Goal: Task Accomplishment & Management: Manage account settings

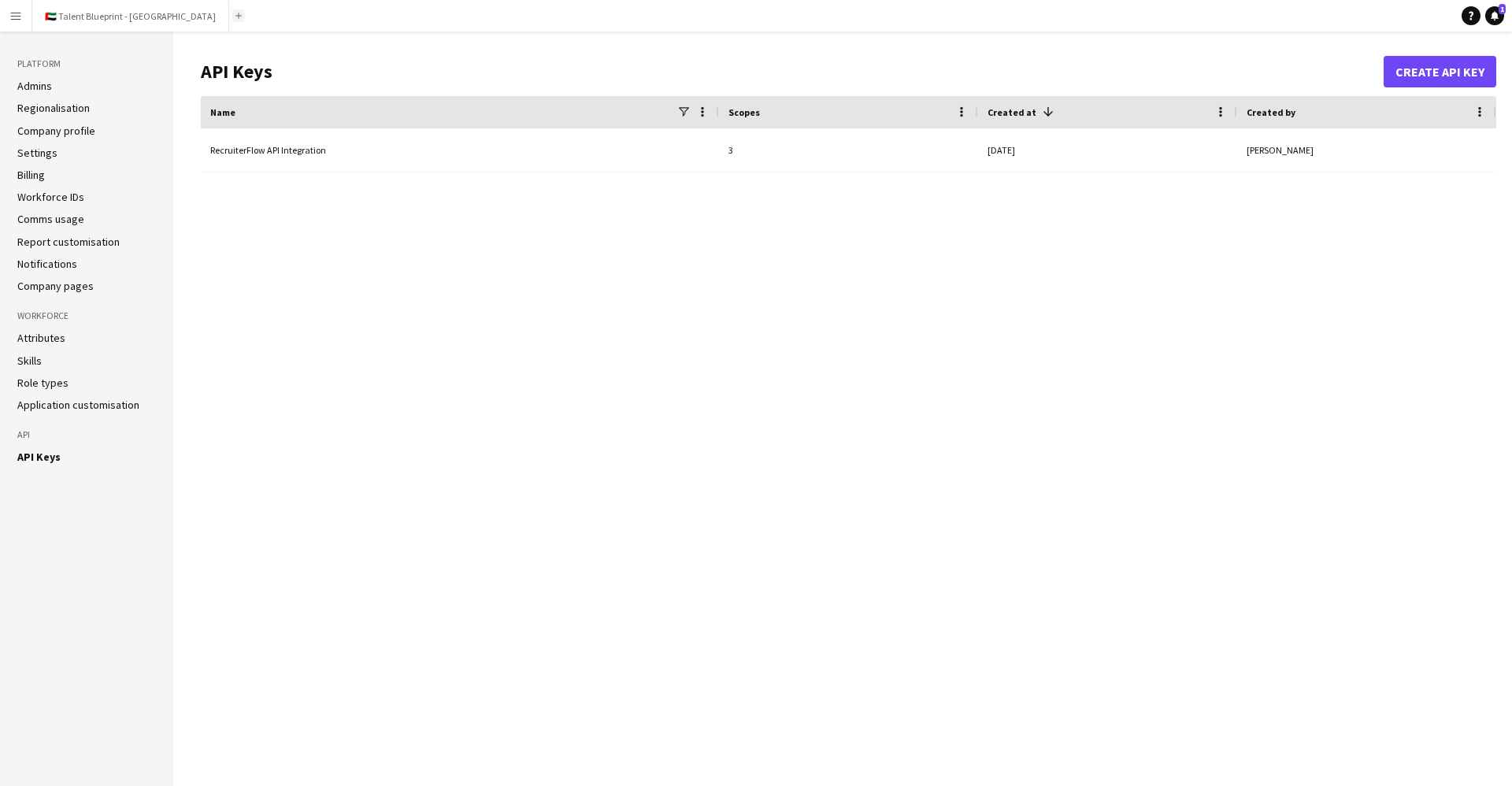
click at [232, 20] on button "Add" at bounding box center [239, 16] width 12 height 12
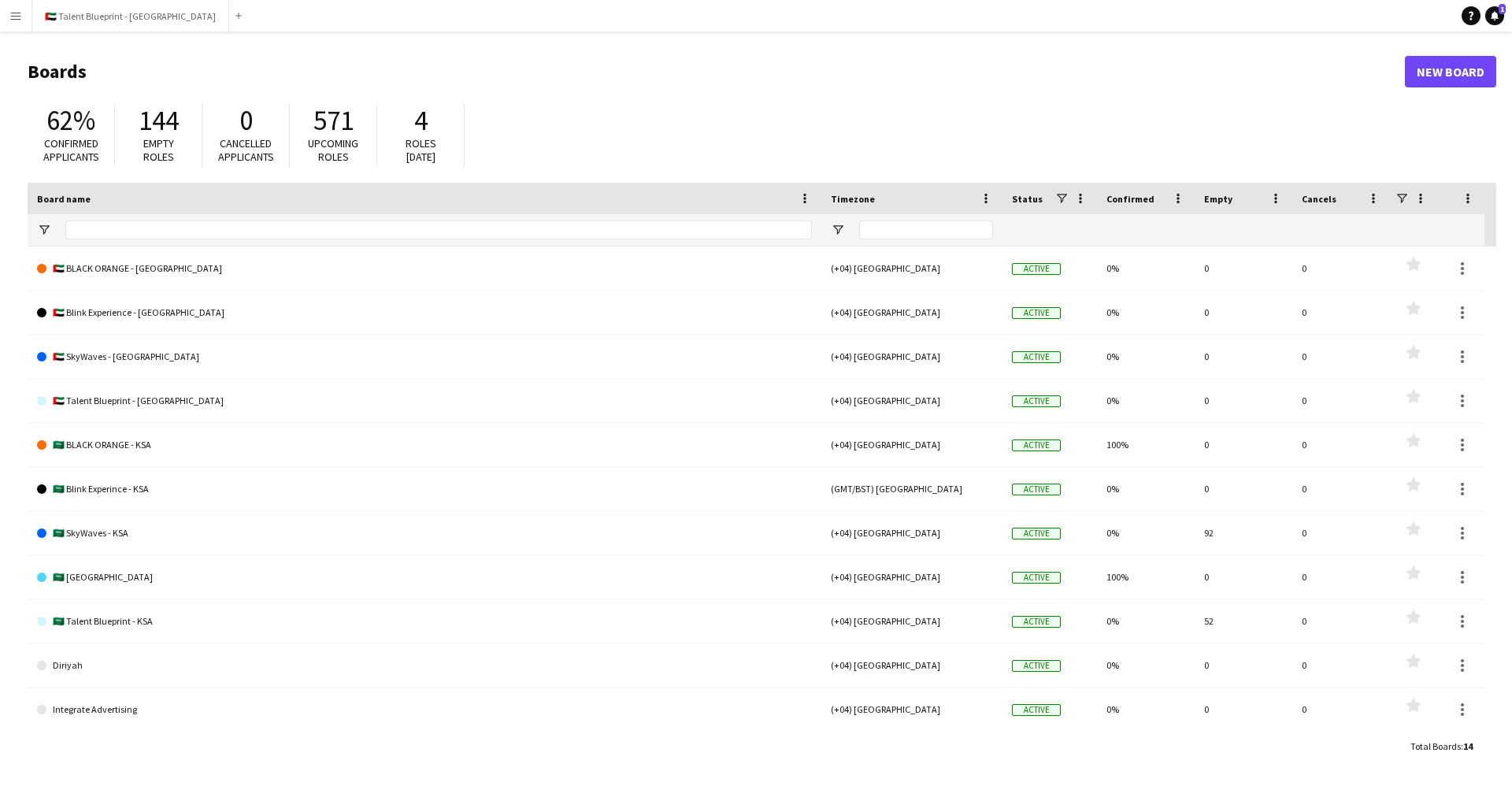
click at [20, 19] on app-icon "Menu" at bounding box center [16, 16] width 12 height 12
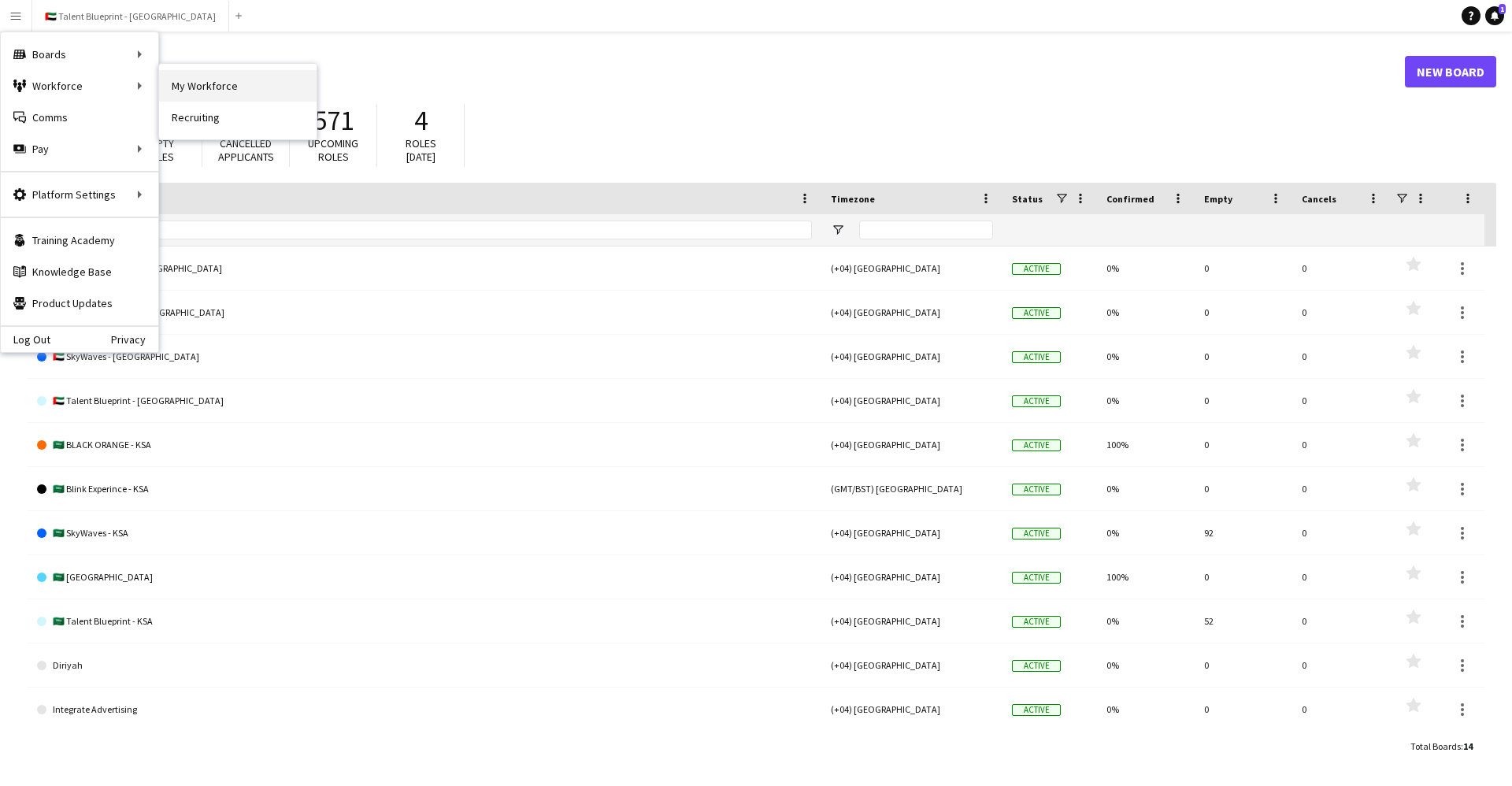
click at [208, 96] on link "My Workforce" at bounding box center [238, 85] width 158 height 31
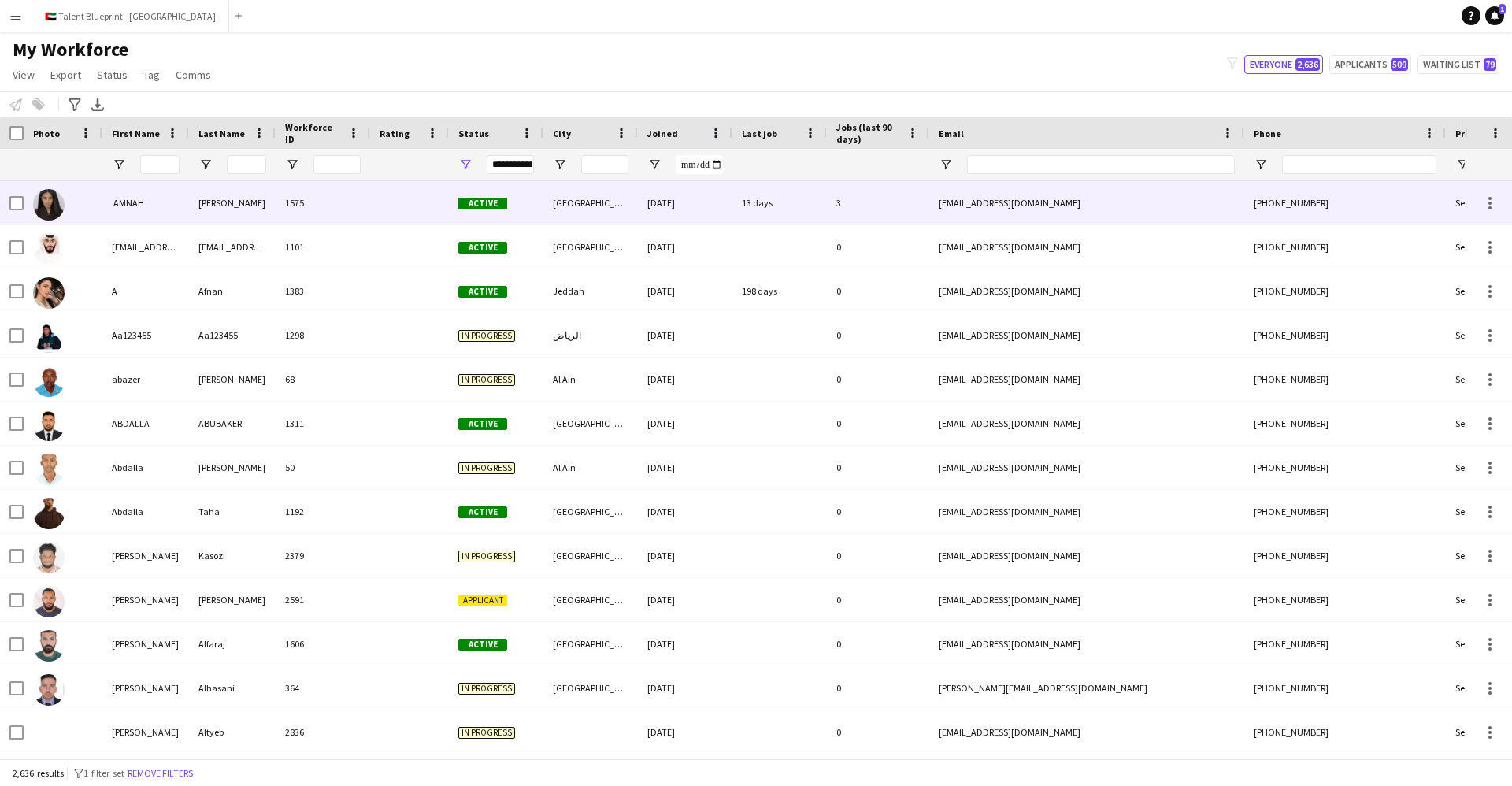
click at [136, 202] on div "‏ AMNAH" at bounding box center [145, 203] width 86 height 44
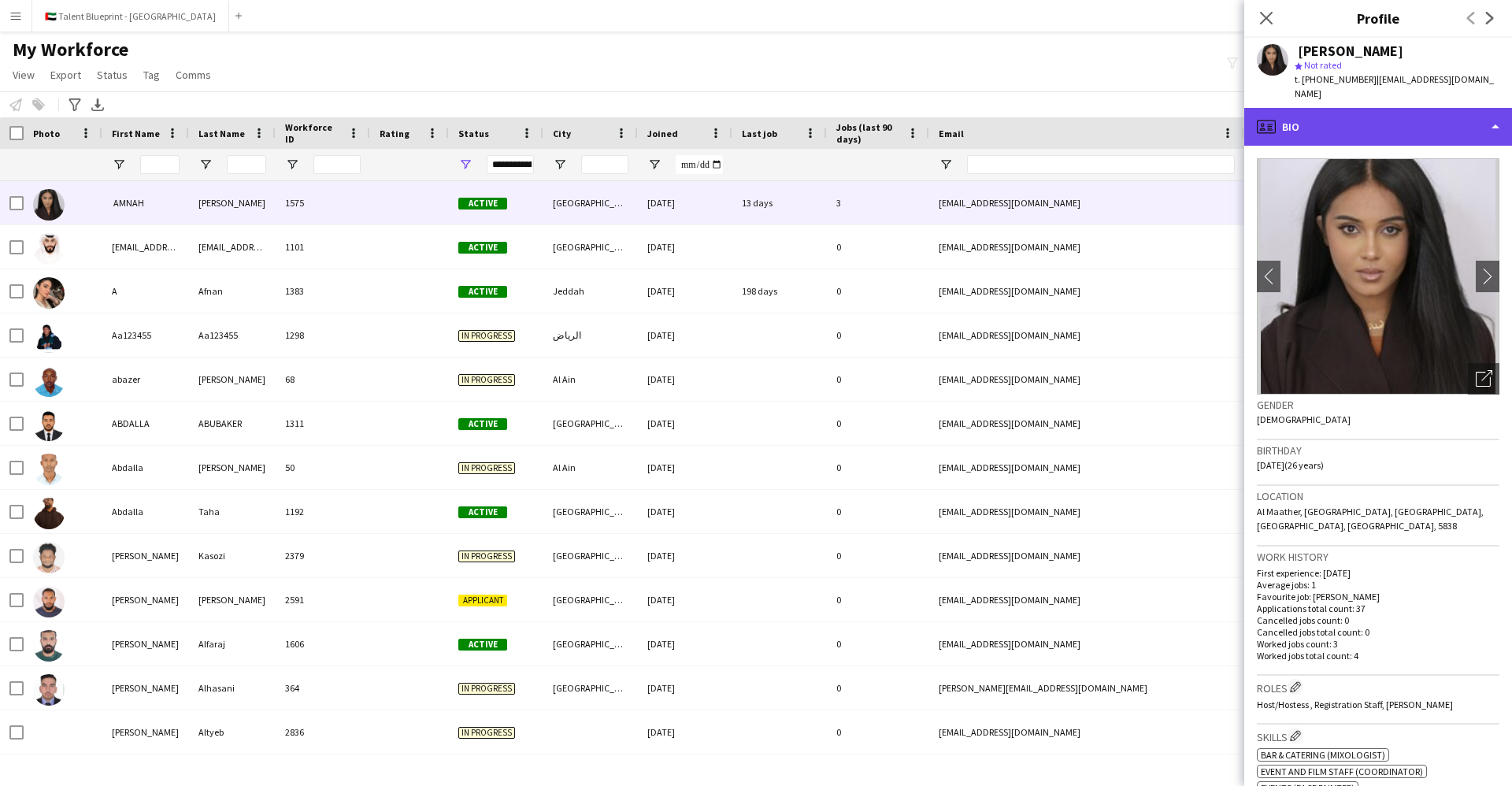
click at [1435, 126] on div "profile Bio" at bounding box center [1378, 126] width 268 height 37
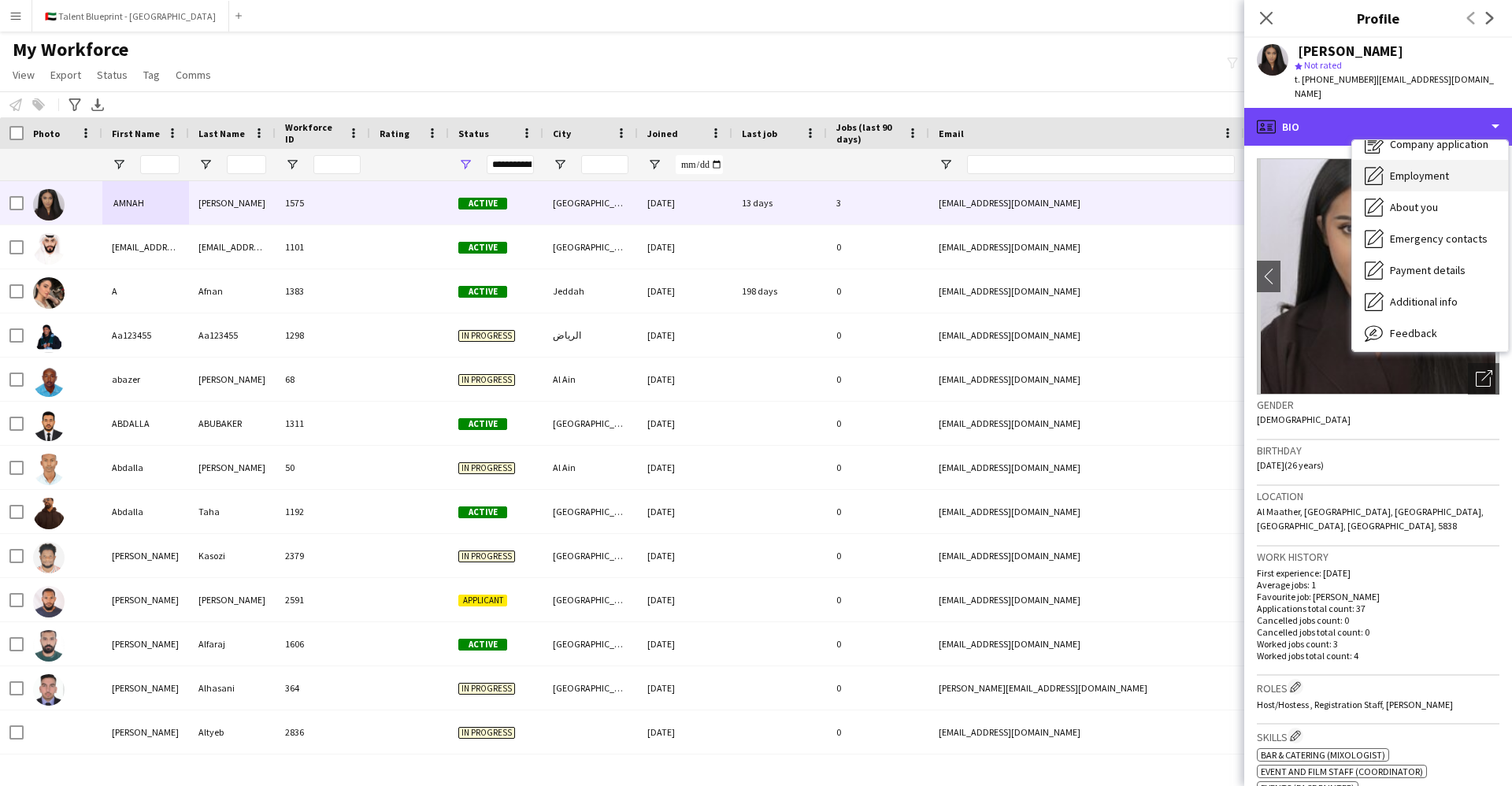
scroll to position [73, 0]
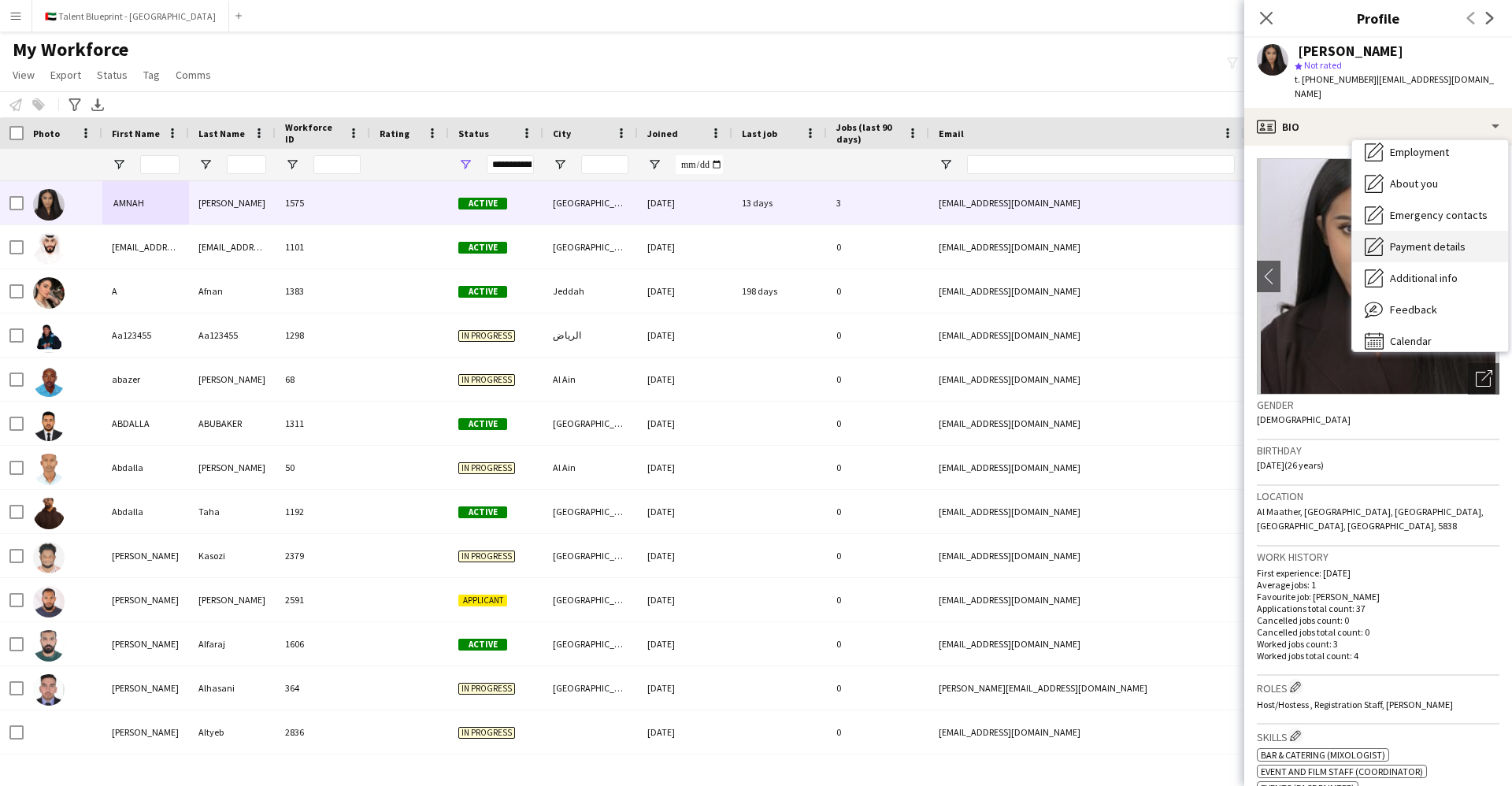
click at [1410, 239] on span "Payment details" at bounding box center [1427, 247] width 76 height 14
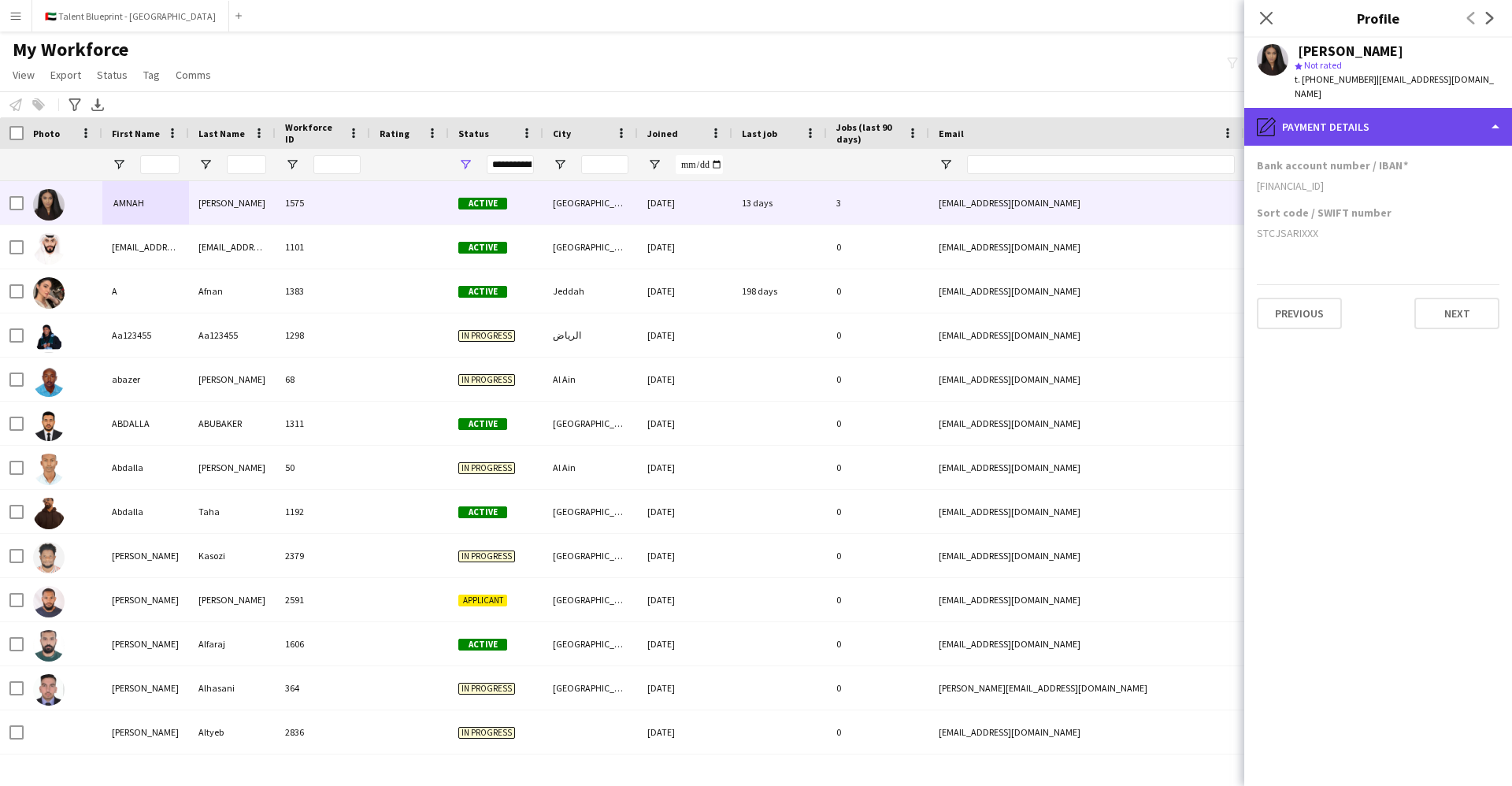
click at [1370, 119] on div "pencil4 Payment details" at bounding box center [1378, 126] width 268 height 37
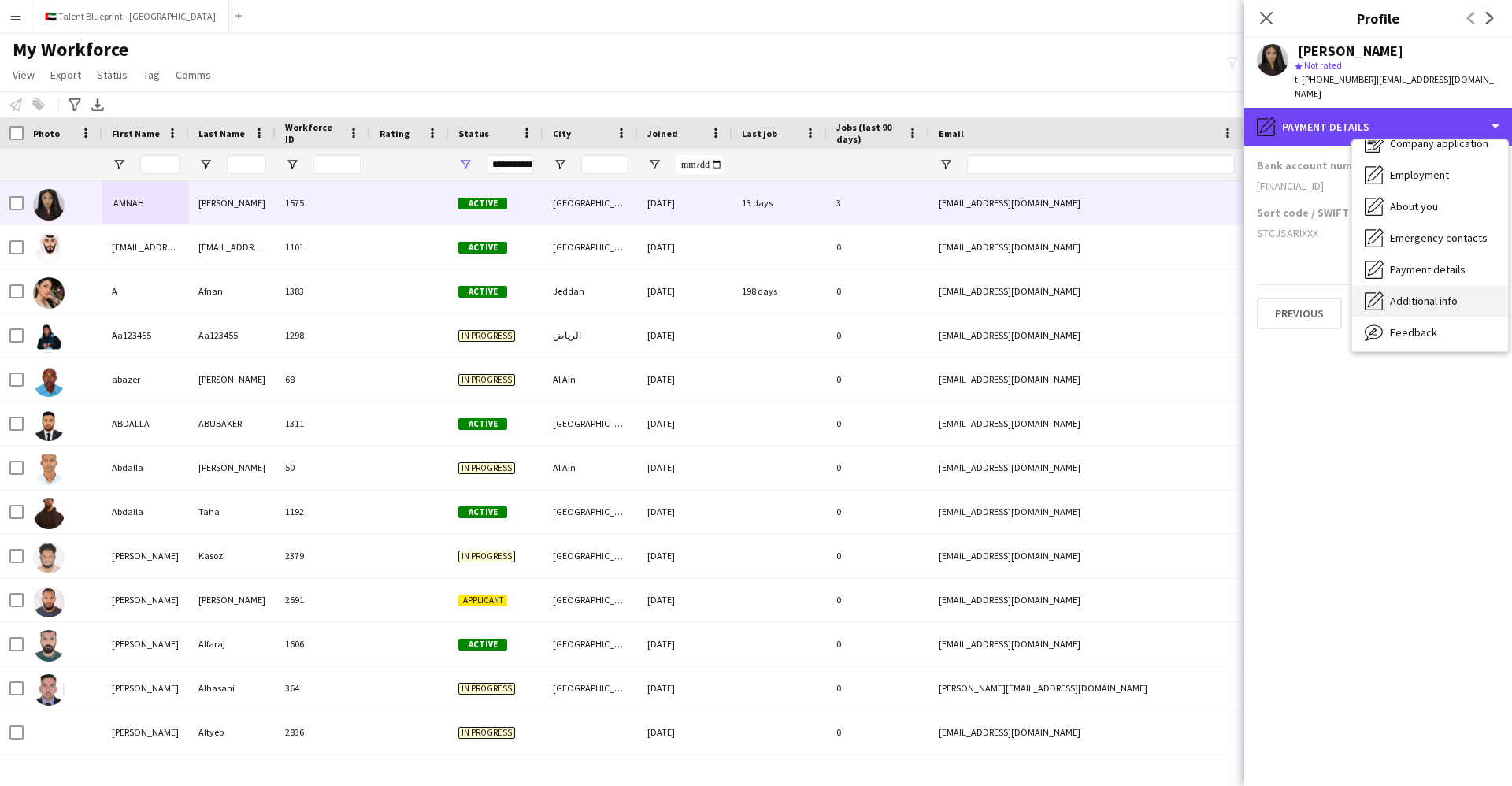
scroll to position [85, 0]
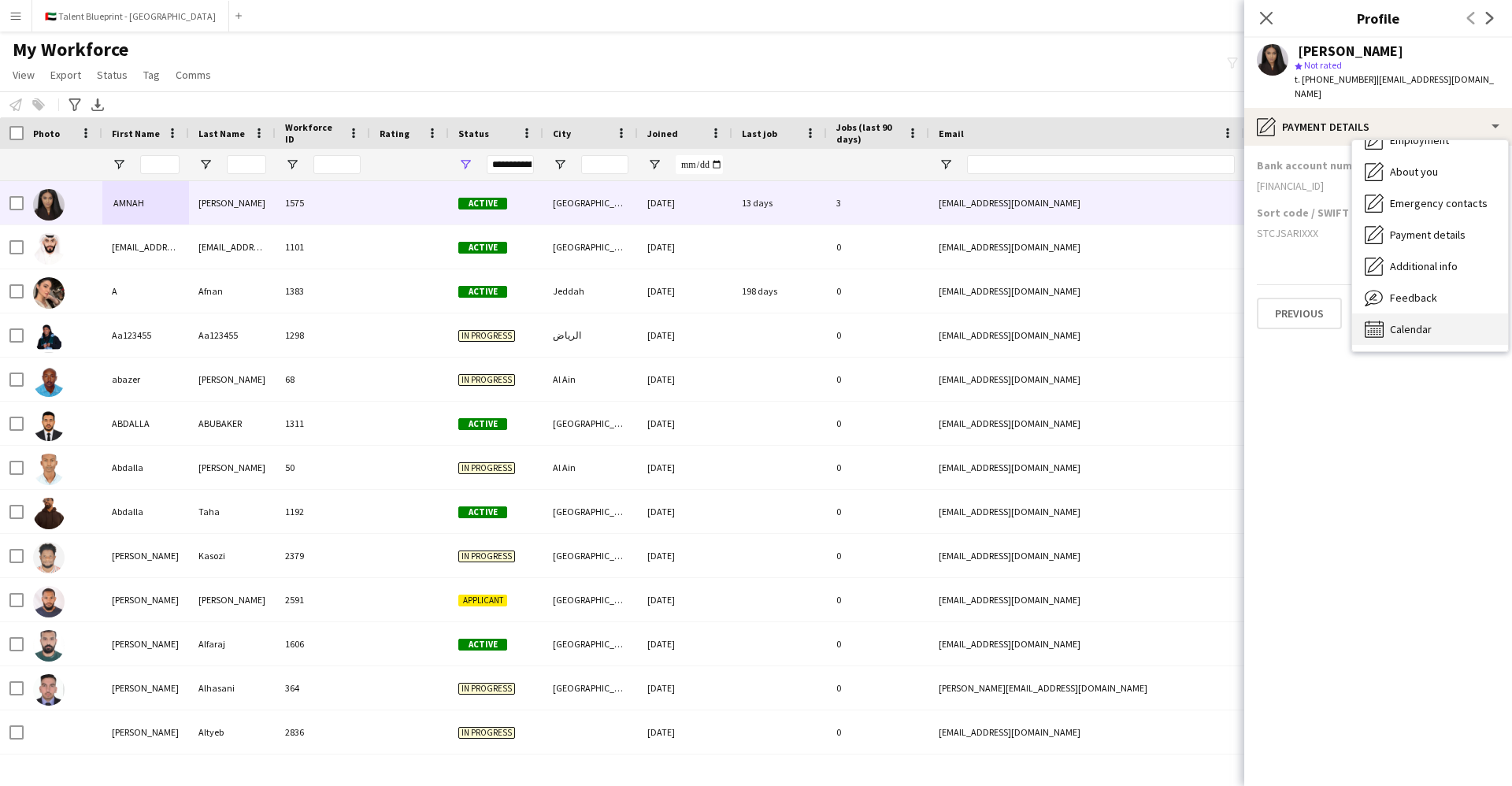
click at [1395, 322] on div "Calendar Calendar" at bounding box center [1429, 328] width 156 height 31
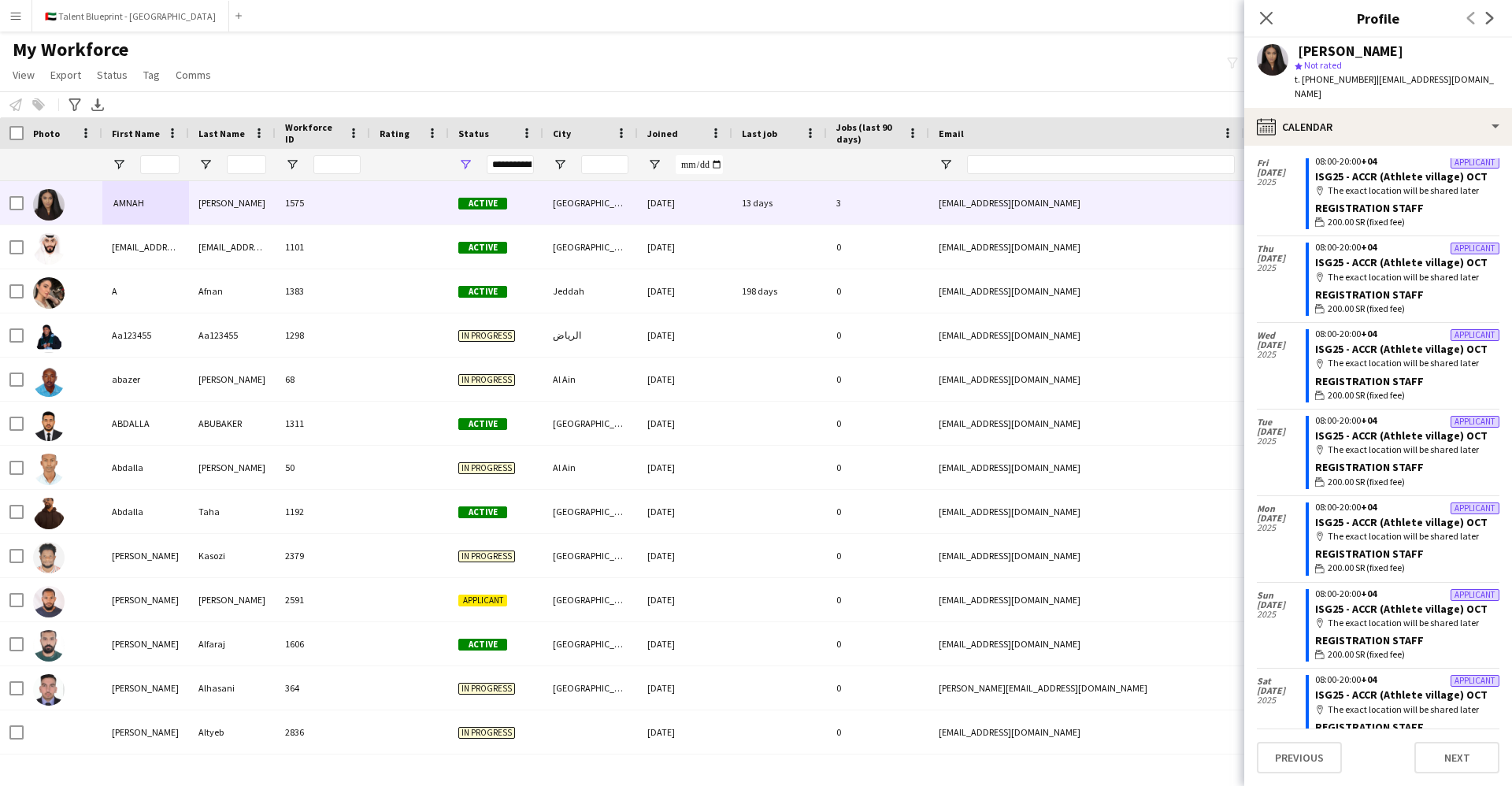
scroll to position [0, 0]
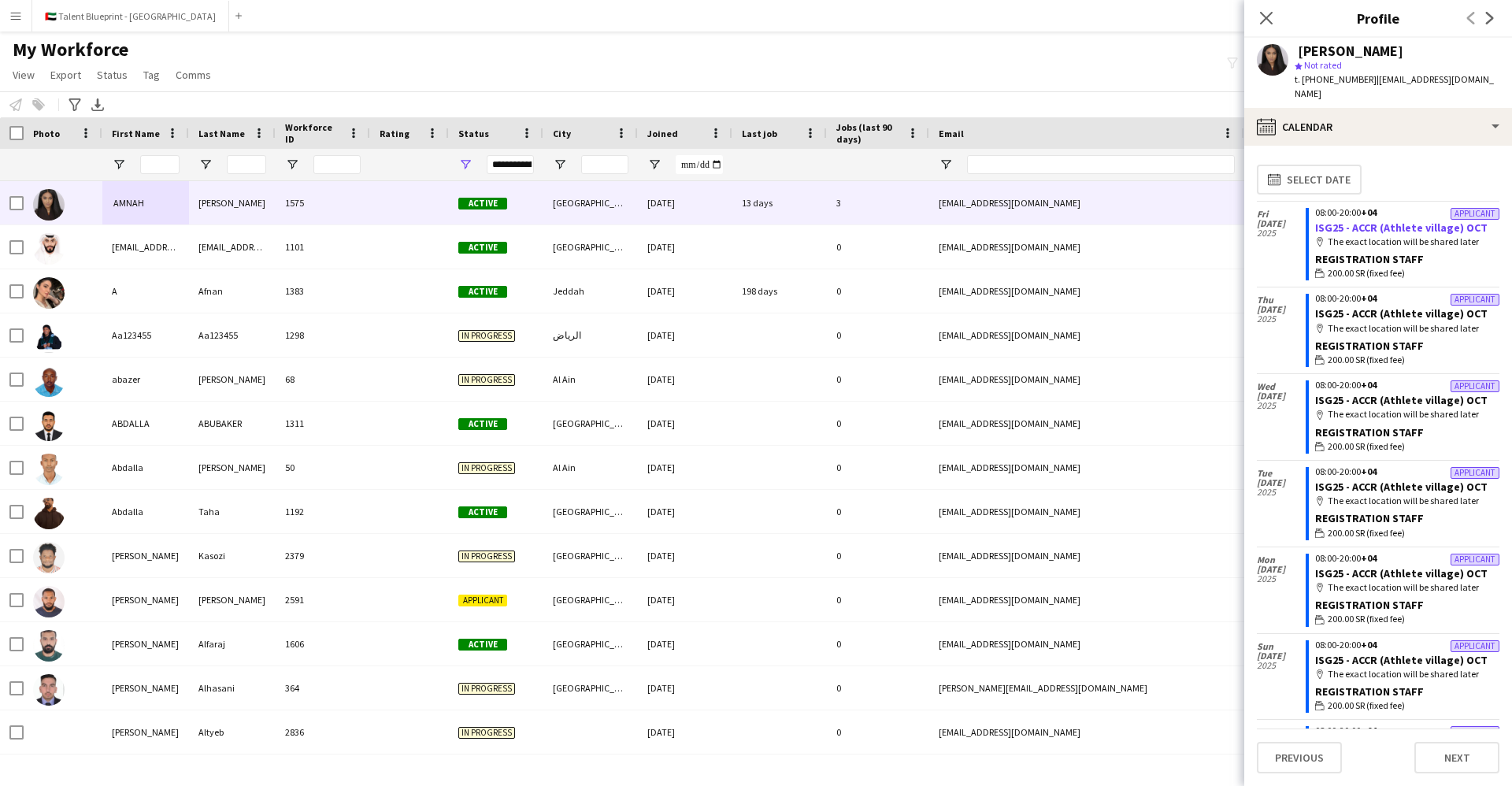
click at [1395, 221] on link "ISG25 - ACCR (Athlete village) OCT" at bounding box center [1402, 228] width 173 height 14
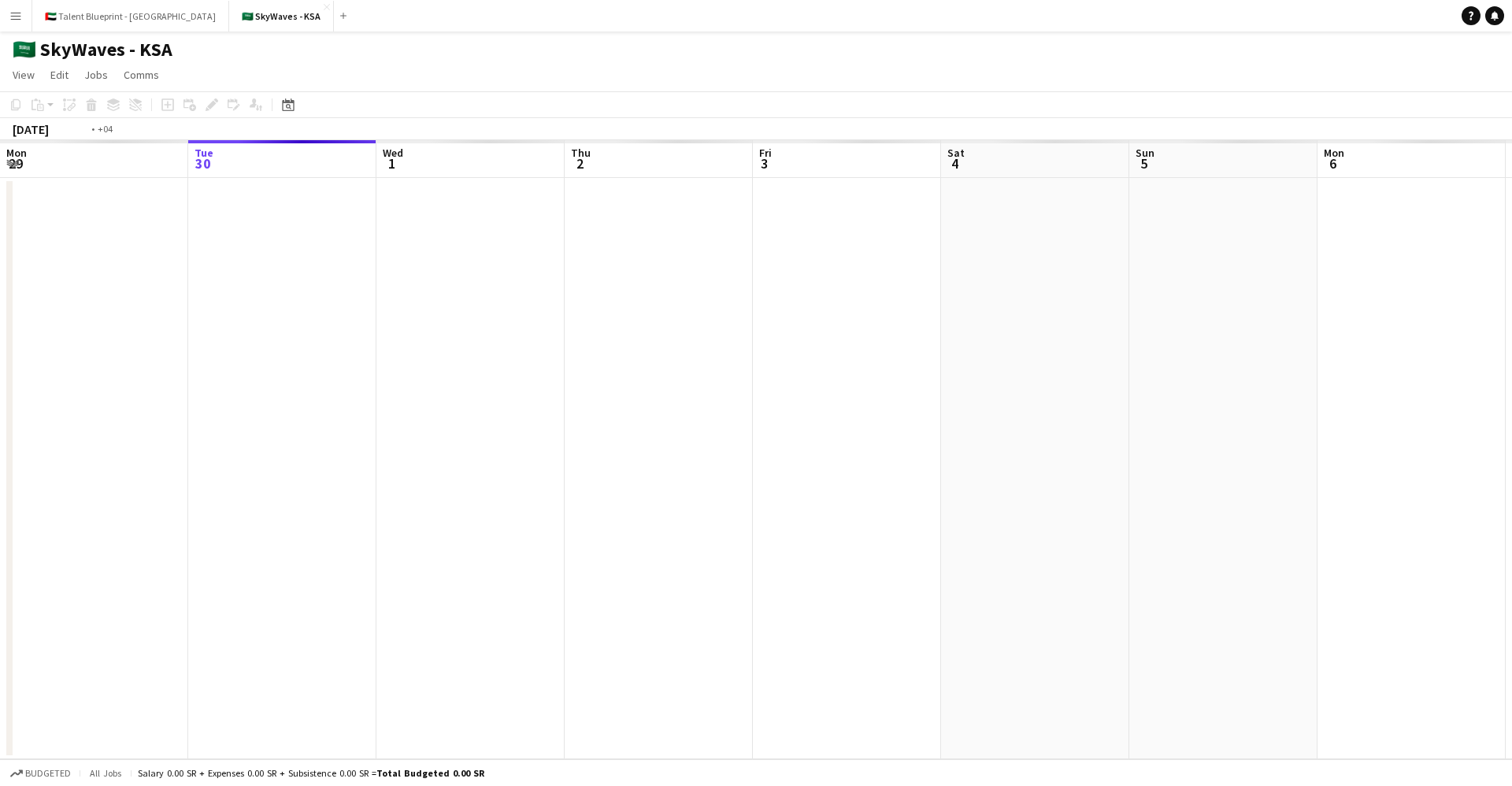
scroll to position [0, 542]
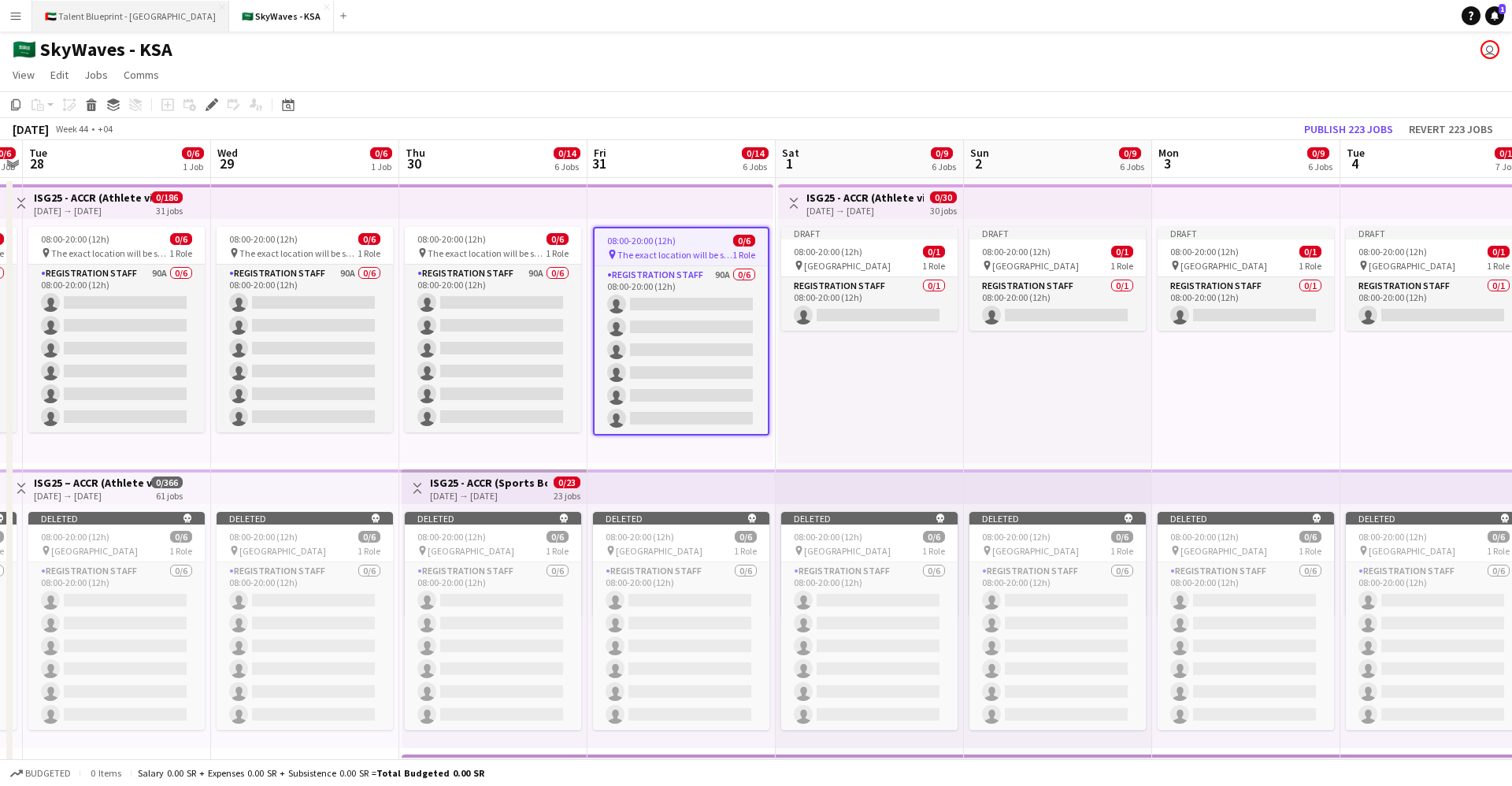
click at [93, 13] on button "🇦🇪 Talent Blueprint - [GEOGRAPHIC_DATA] Close" at bounding box center [130, 16] width 197 height 31
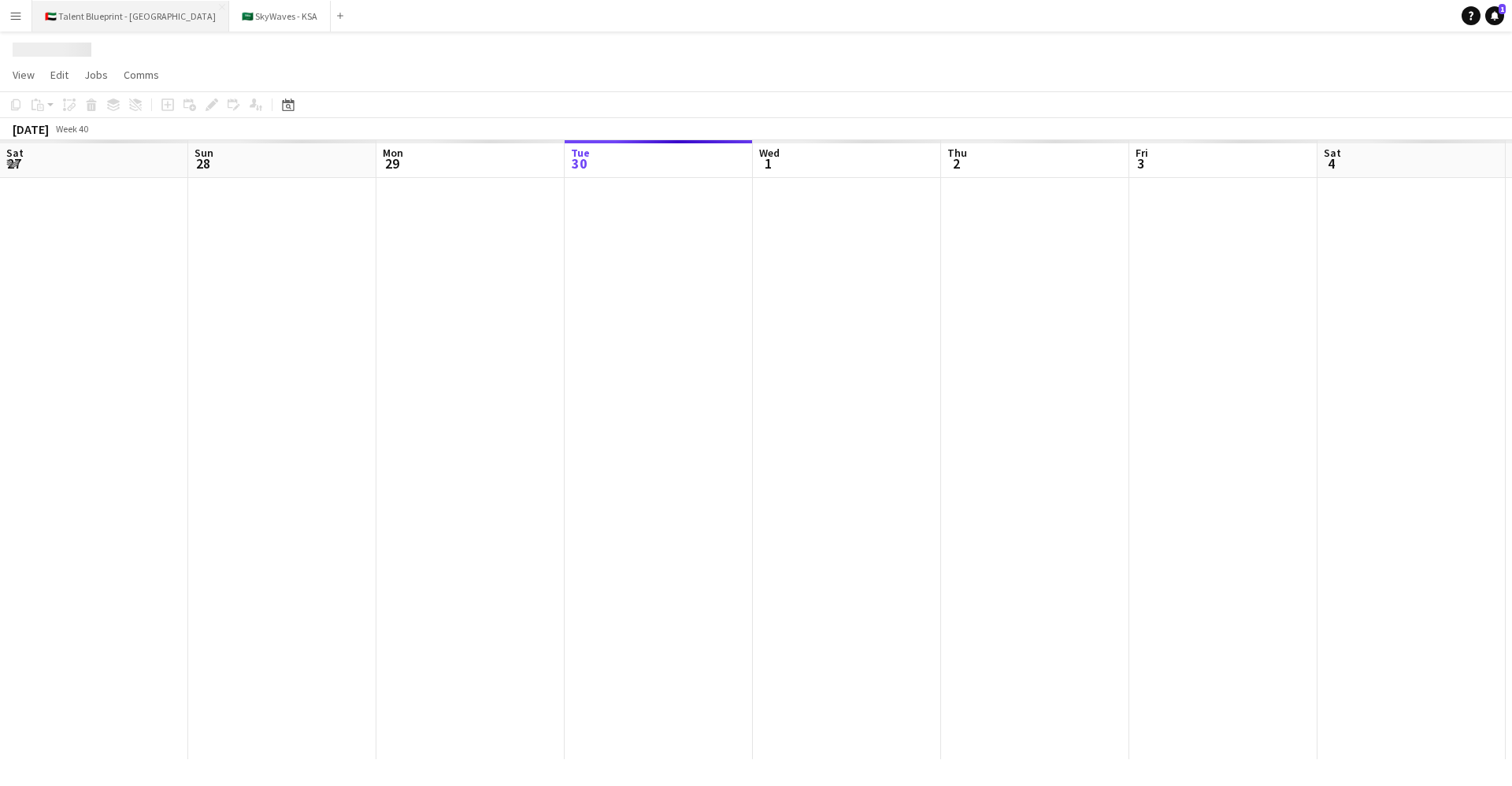
scroll to position [0, 376]
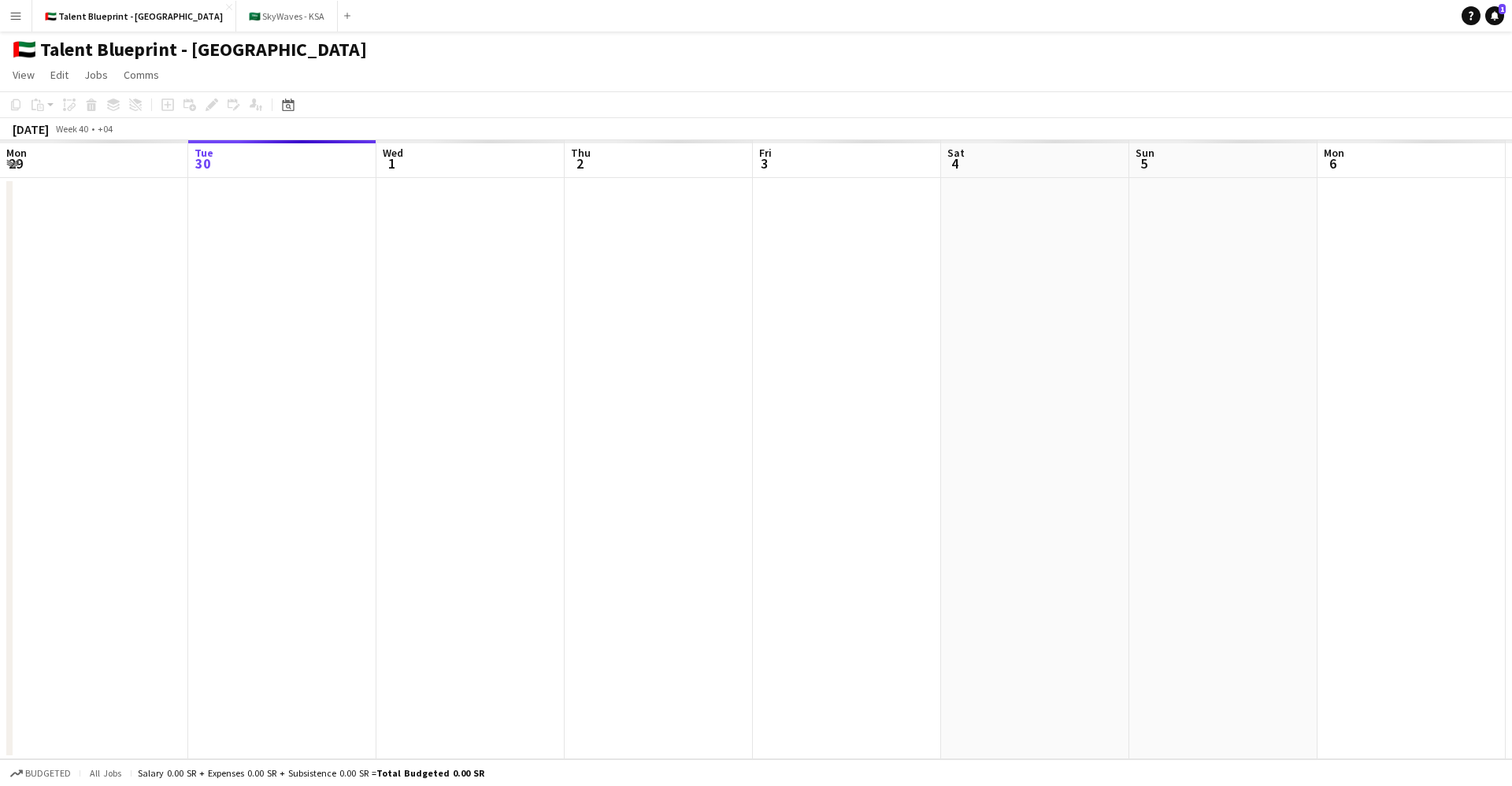
click at [16, 6] on button "Menu" at bounding box center [15, 15] width 31 height 31
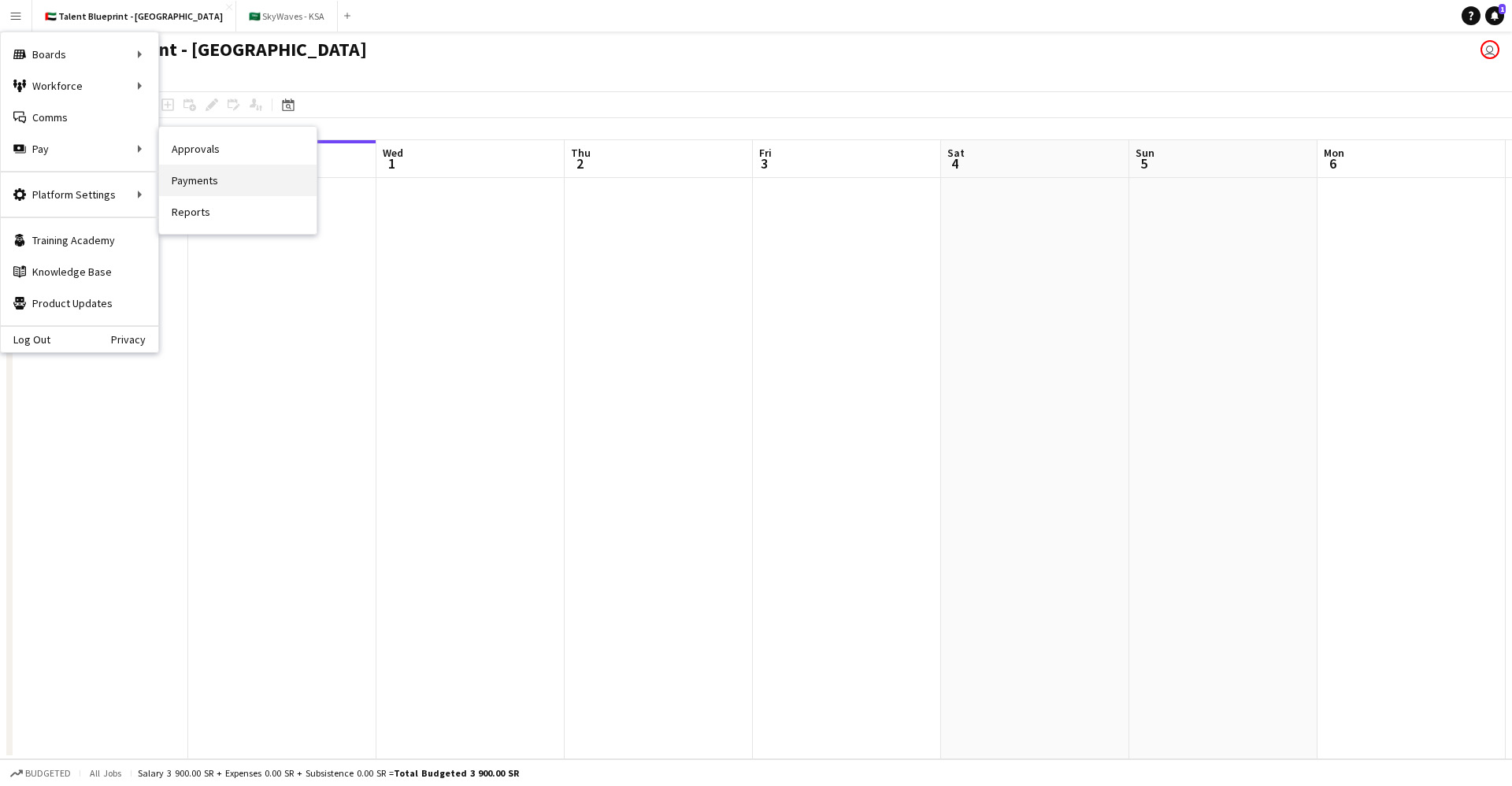
click at [204, 182] on link "Payments" at bounding box center [238, 180] width 158 height 31
